Goal: Task Accomplishment & Management: Complete application form

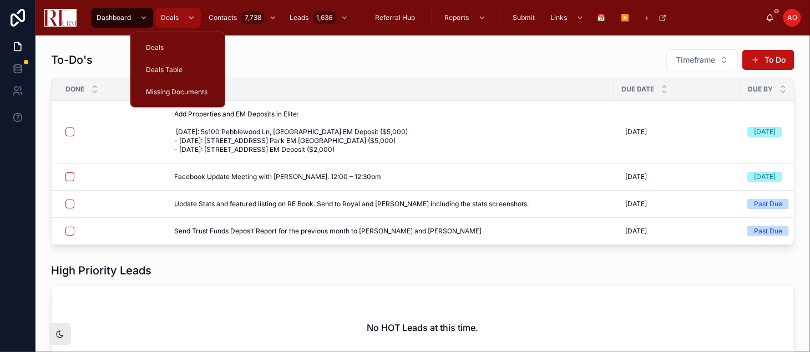
click at [189, 23] on div "scrollable content" at bounding box center [190, 18] width 14 height 18
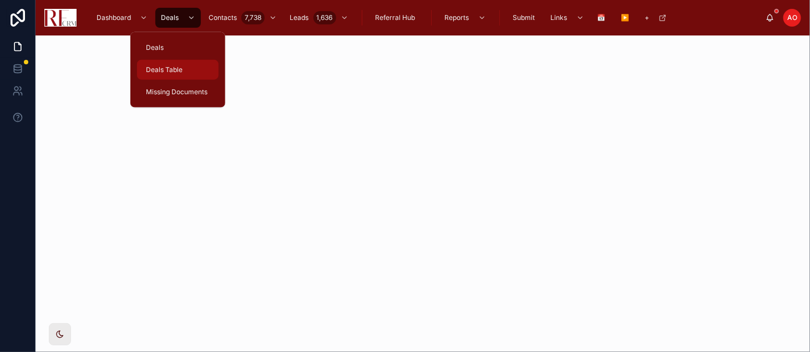
click at [187, 79] on link "Deals Table" at bounding box center [178, 70] width 82 height 20
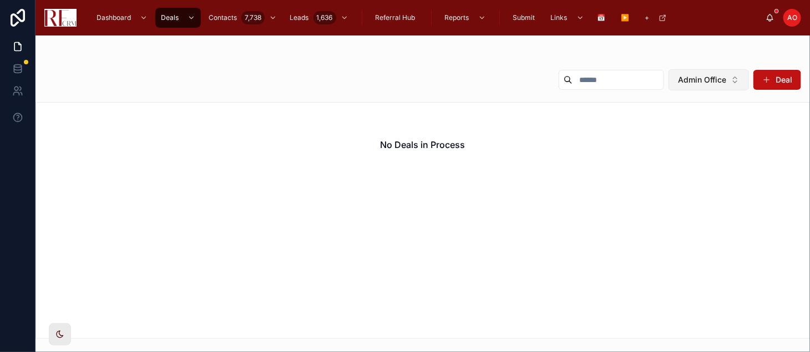
click at [738, 87] on button "Admin Office" at bounding box center [708, 79] width 80 height 21
click at [703, 123] on div "None" at bounding box center [708, 125] width 133 height 18
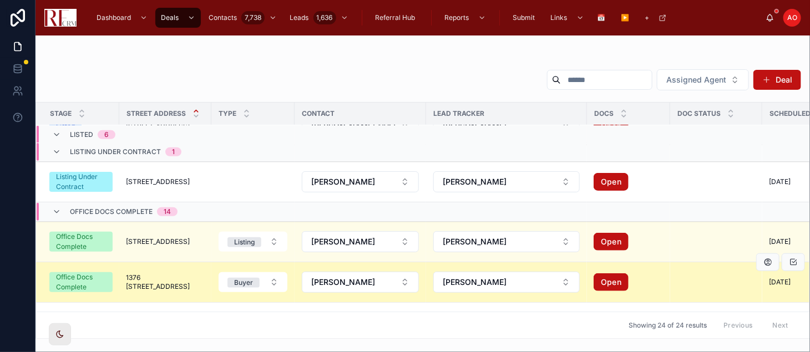
scroll to position [323, 0]
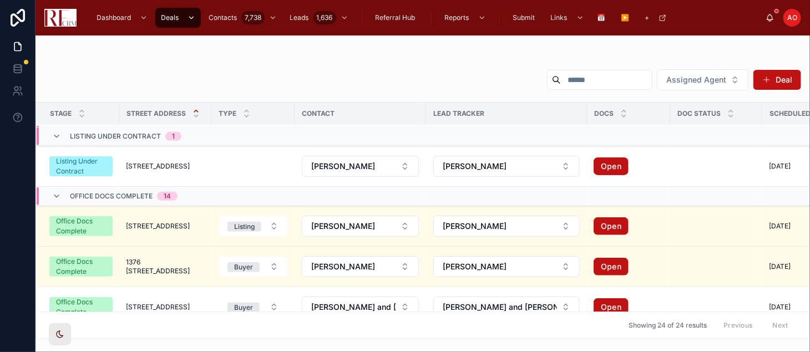
click at [367, 85] on div "Assigned Agent Deal" at bounding box center [422, 82] width 756 height 27
